Goal: Find specific page/section: Find specific page/section

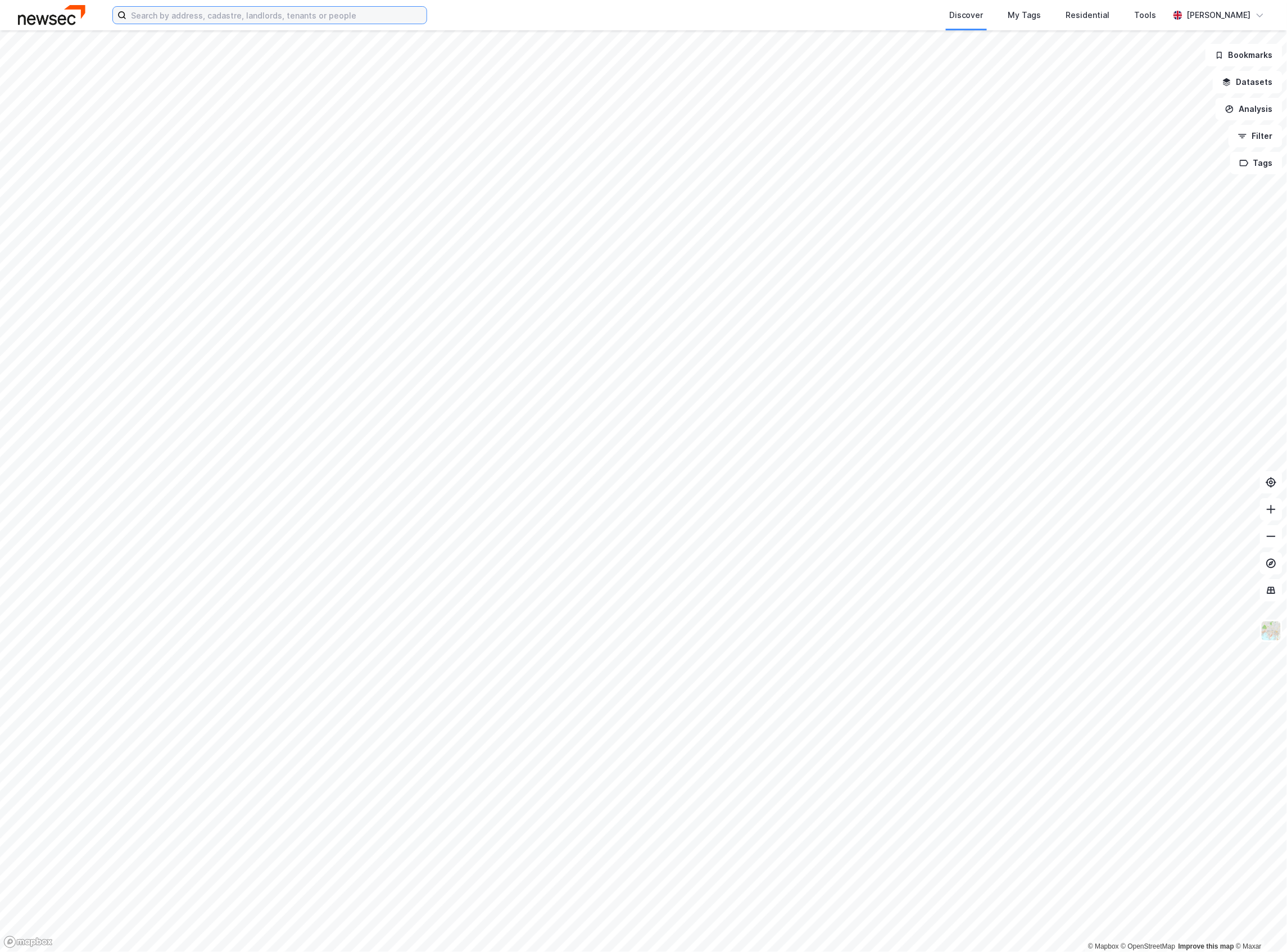
click at [225, 11] on input at bounding box center [276, 15] width 300 height 17
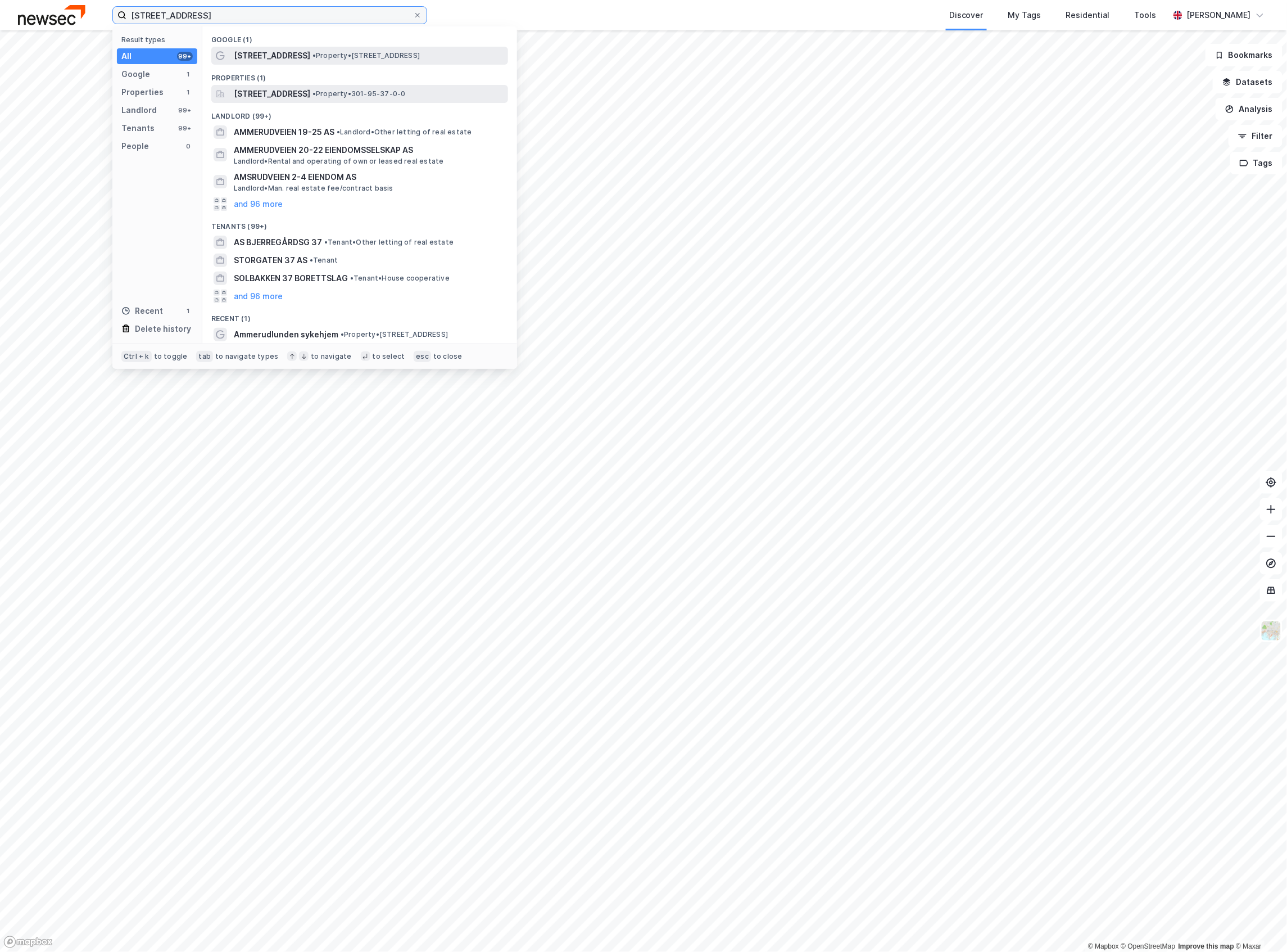
type input "[STREET_ADDRESS]"
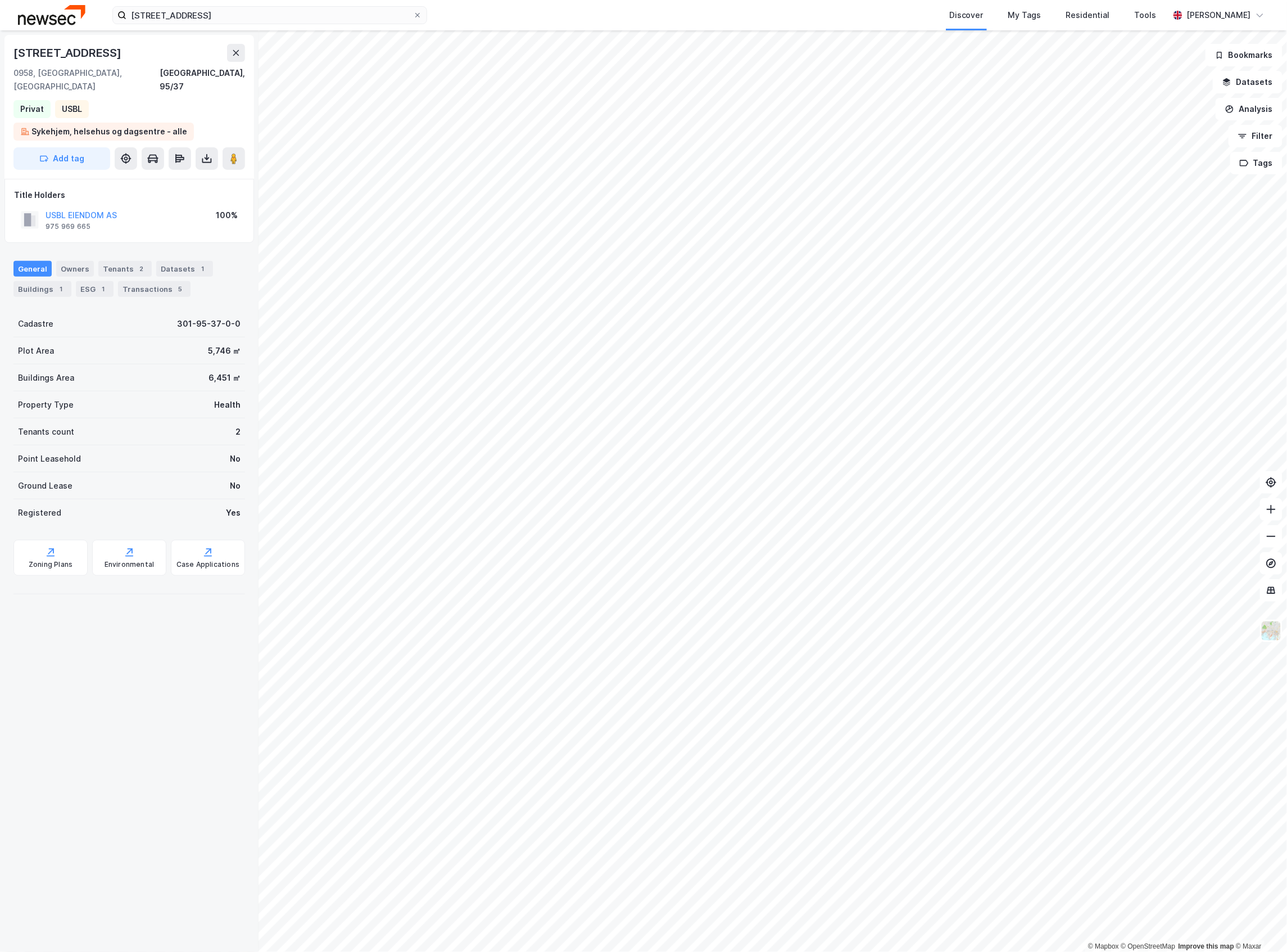
click at [168, 310] on div "Cadastre 301-95-37-0-0" at bounding box center [129, 324] width 232 height 27
copy div "301-95-37-0-0"
